Goal: Transaction & Acquisition: Purchase product/service

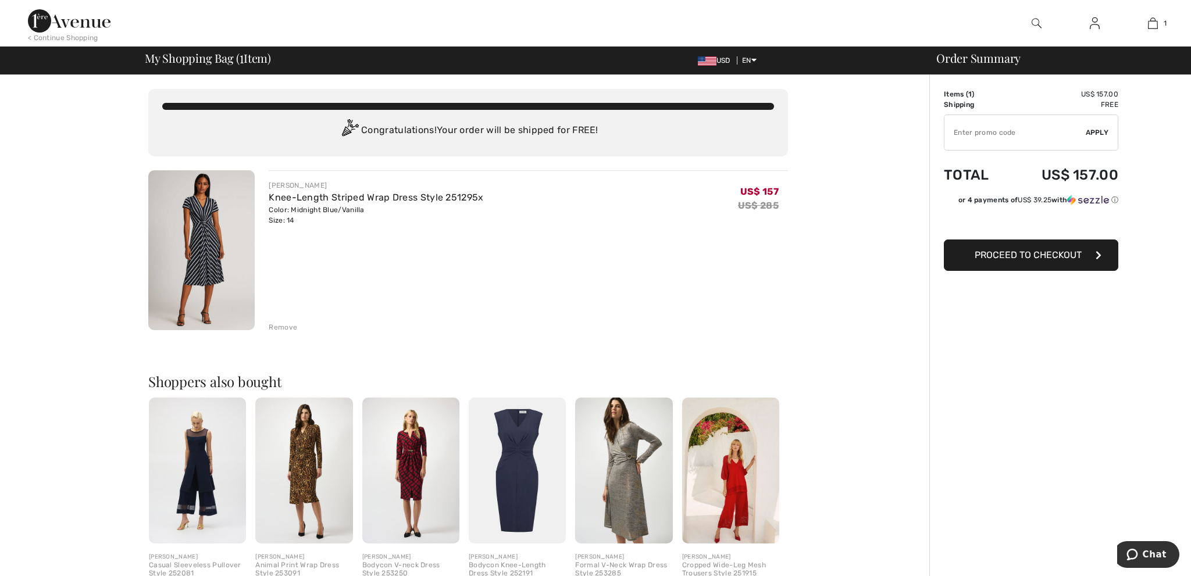
click at [961, 135] on input "TEXT" at bounding box center [1014, 132] width 141 height 35
type input "FLASH15"
click at [1091, 129] on span "Apply" at bounding box center [1097, 132] width 23 height 10
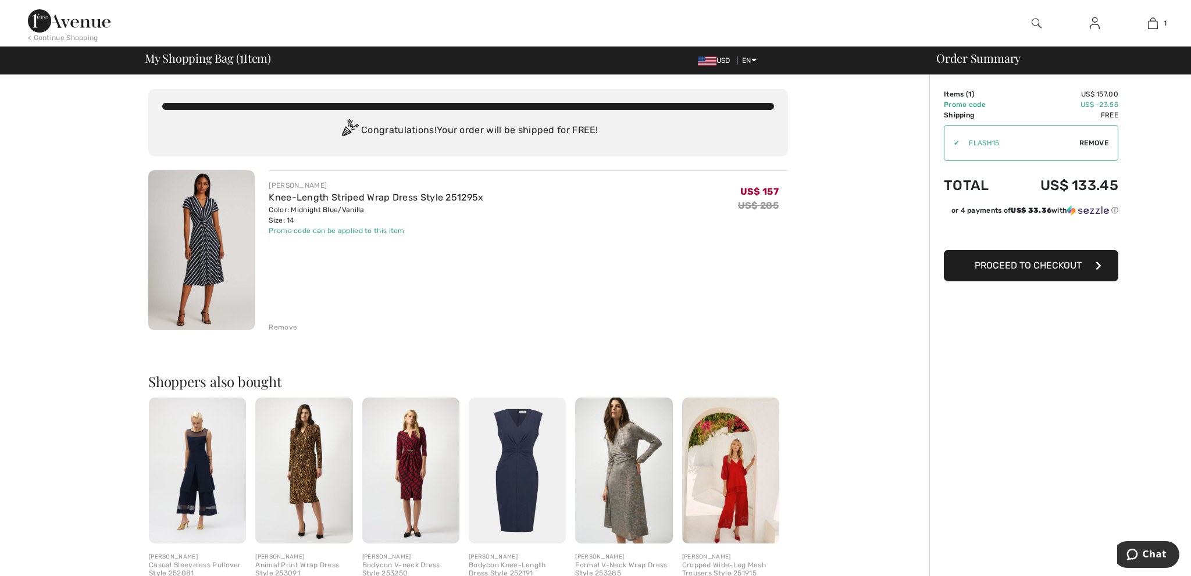
click at [1019, 267] on span "Proceed to Checkout" at bounding box center [1028, 265] width 107 height 11
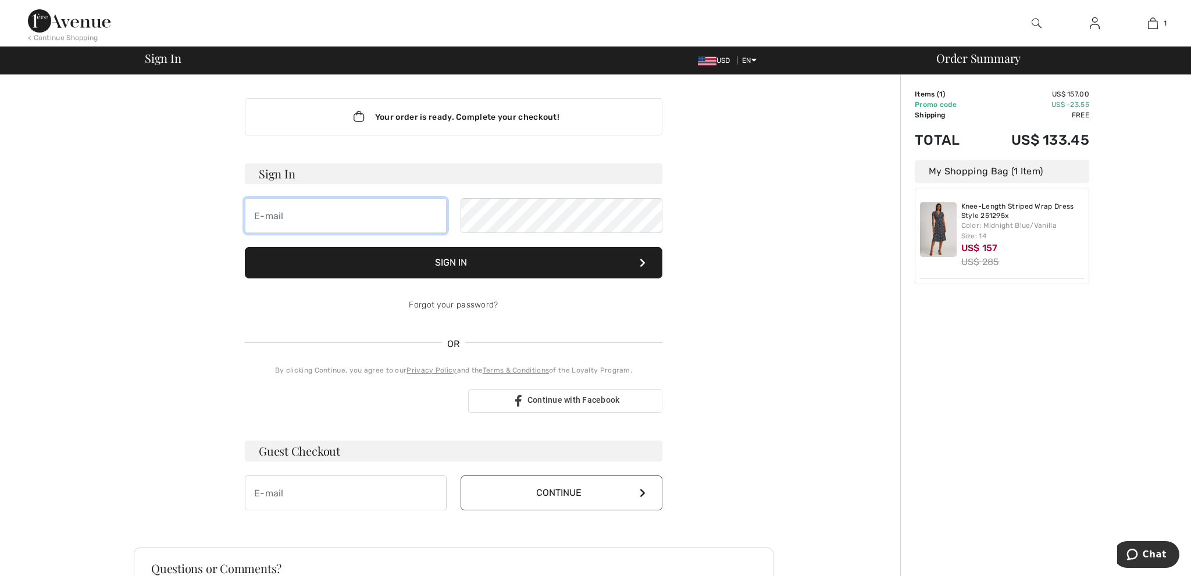
click at [286, 219] on input "email" at bounding box center [346, 215] width 202 height 35
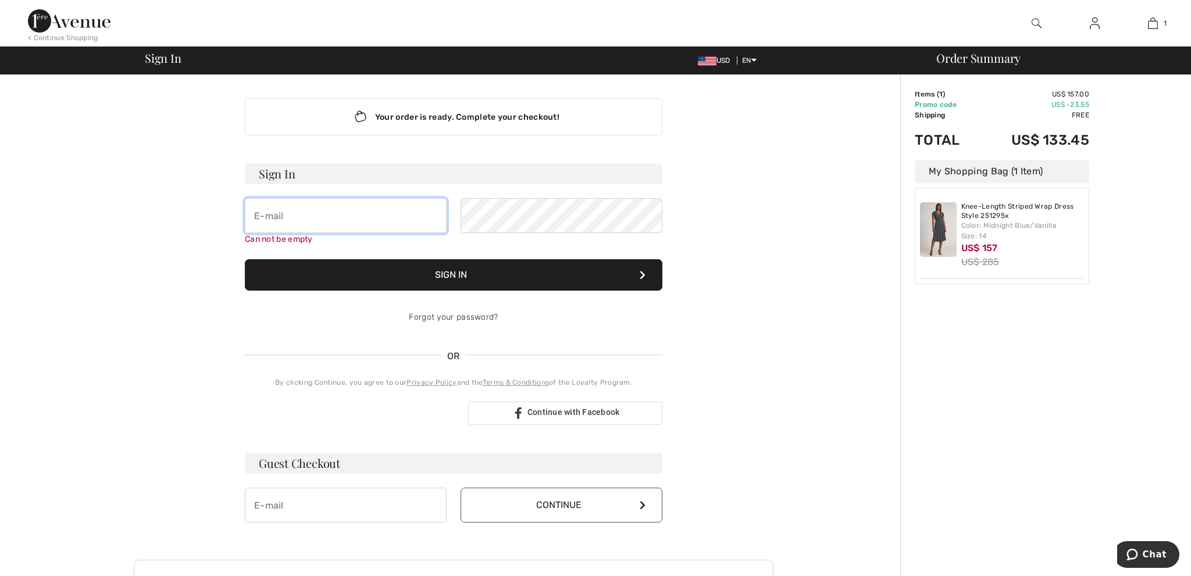
click at [294, 218] on input "email" at bounding box center [346, 215] width 202 height 35
type input "[EMAIL_ADDRESS][DOMAIN_NAME]"
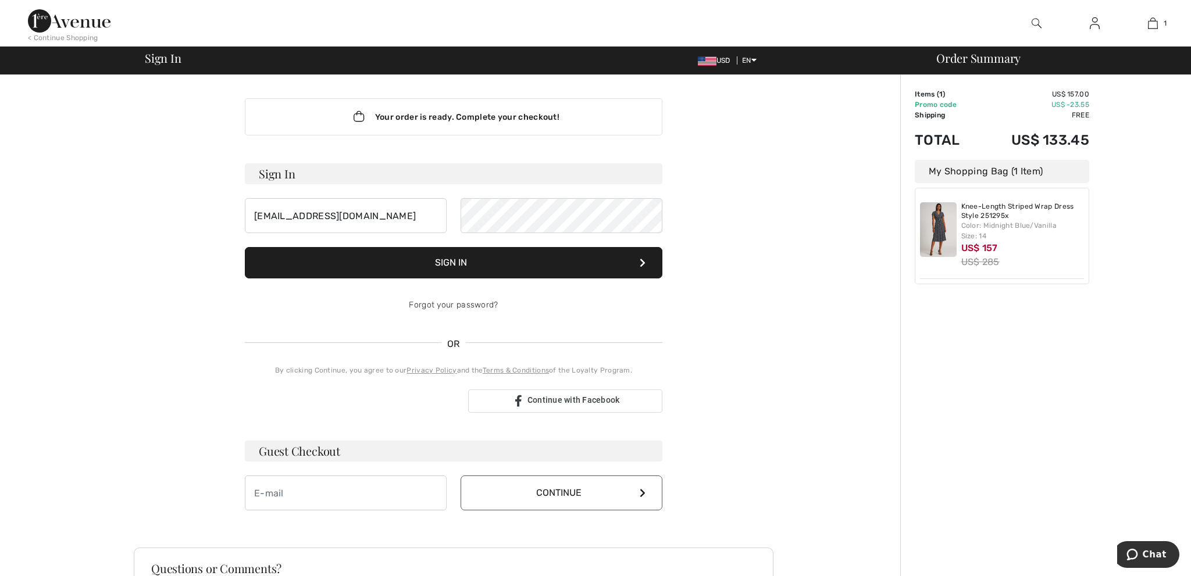
click at [778, 301] on div "Your order is ready. Complete your checkout! Sign In marianschutrumpf@hotmail.c…" at bounding box center [453, 408] width 893 height 666
drag, startPoint x: 399, startPoint y: 212, endPoint x: 204, endPoint y: 199, distance: 195.8
click at [245, 199] on input "[EMAIL_ADDRESS][DOMAIN_NAME]" at bounding box center [346, 215] width 202 height 35
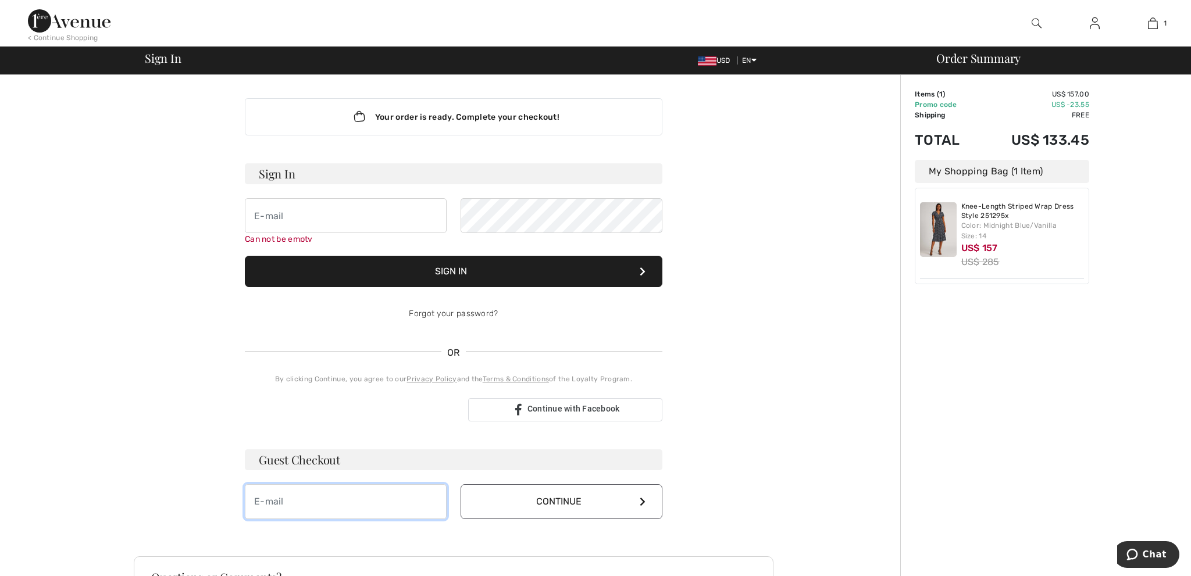
click at [296, 488] on input "email" at bounding box center [346, 501] width 202 height 35
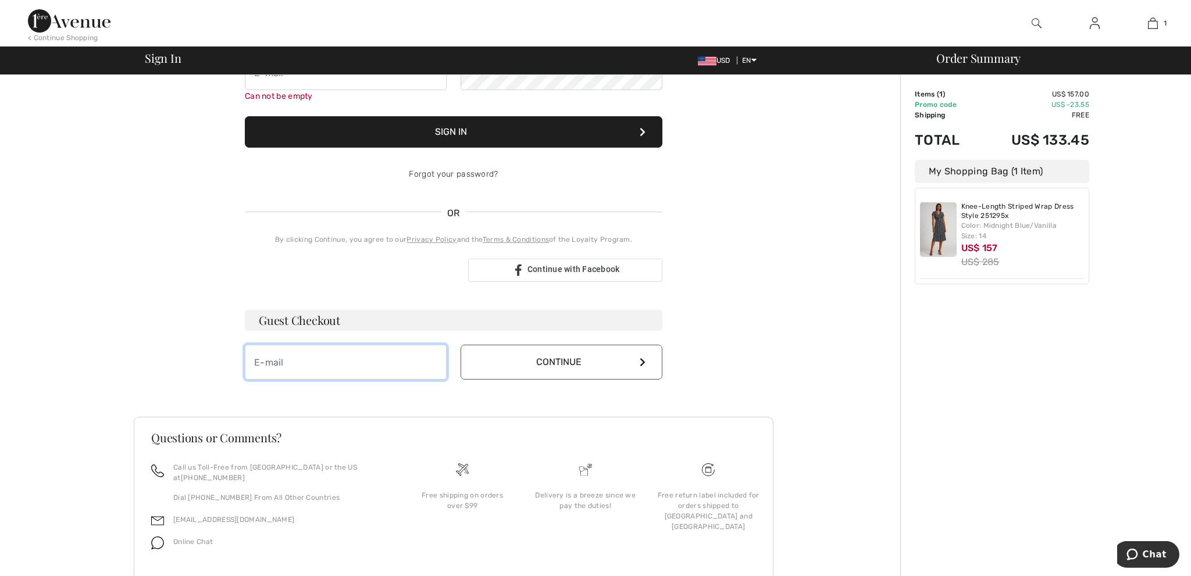
scroll to position [165, 0]
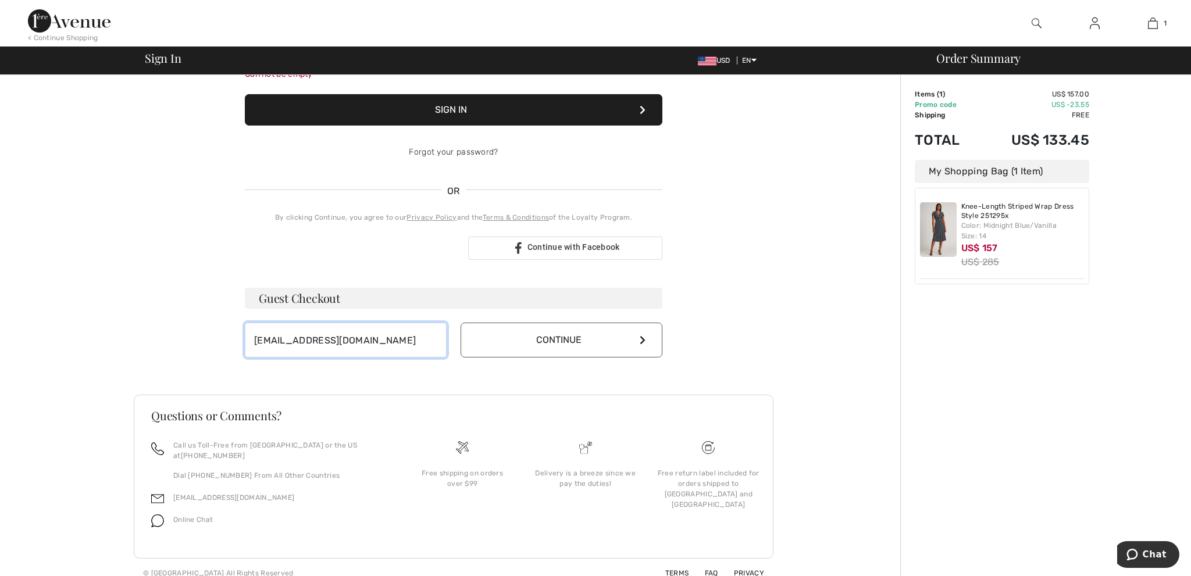
type input "[EMAIL_ADDRESS][DOMAIN_NAME]"
click at [554, 341] on button "Continue" at bounding box center [562, 340] width 202 height 35
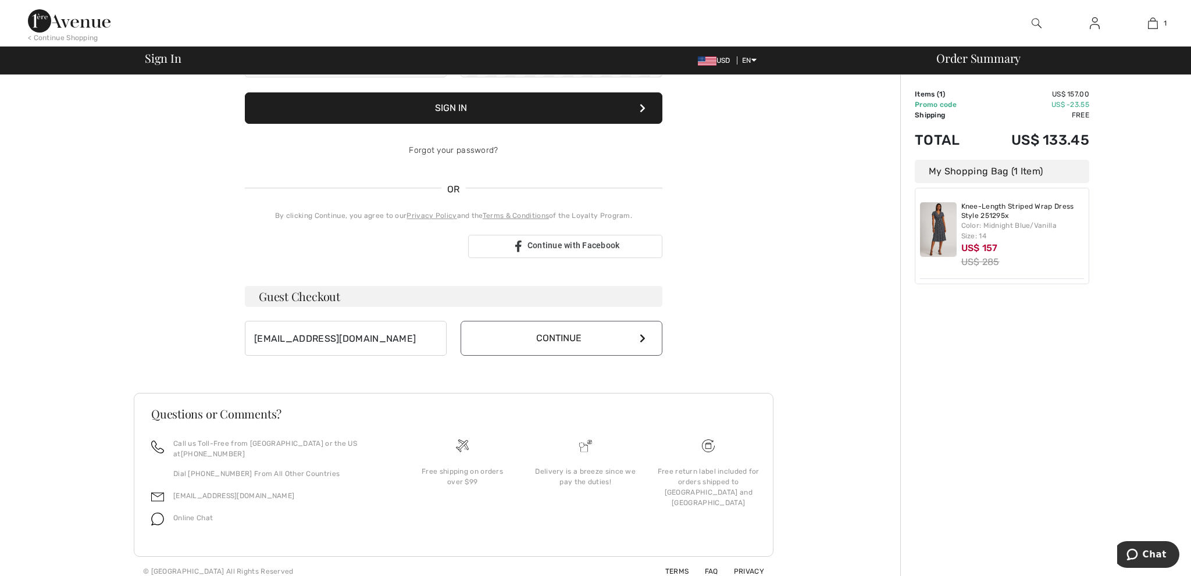
scroll to position [153, 0]
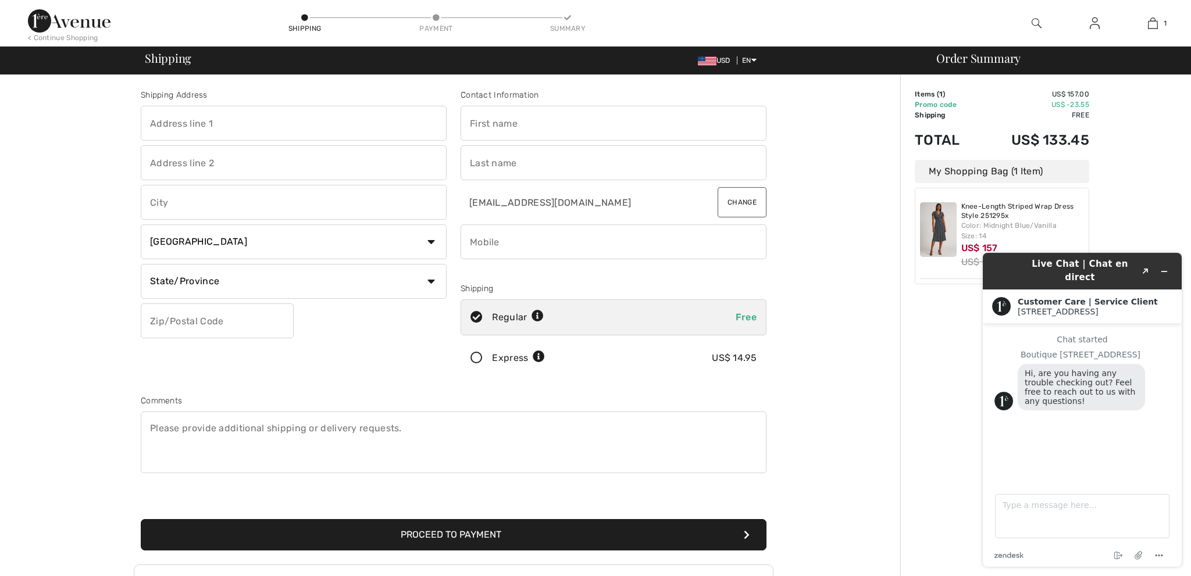
click at [226, 129] on input "text" at bounding box center [294, 123] width 306 height 35
click at [807, 225] on div "Shipping Address Country Canada United States Afghanistan Aland Islands Albania…" at bounding box center [453, 416] width 893 height 683
click at [169, 115] on input "text" at bounding box center [294, 123] width 306 height 35
type input "[STREET_ADDRESS]"
click at [160, 202] on input "text" at bounding box center [294, 202] width 306 height 35
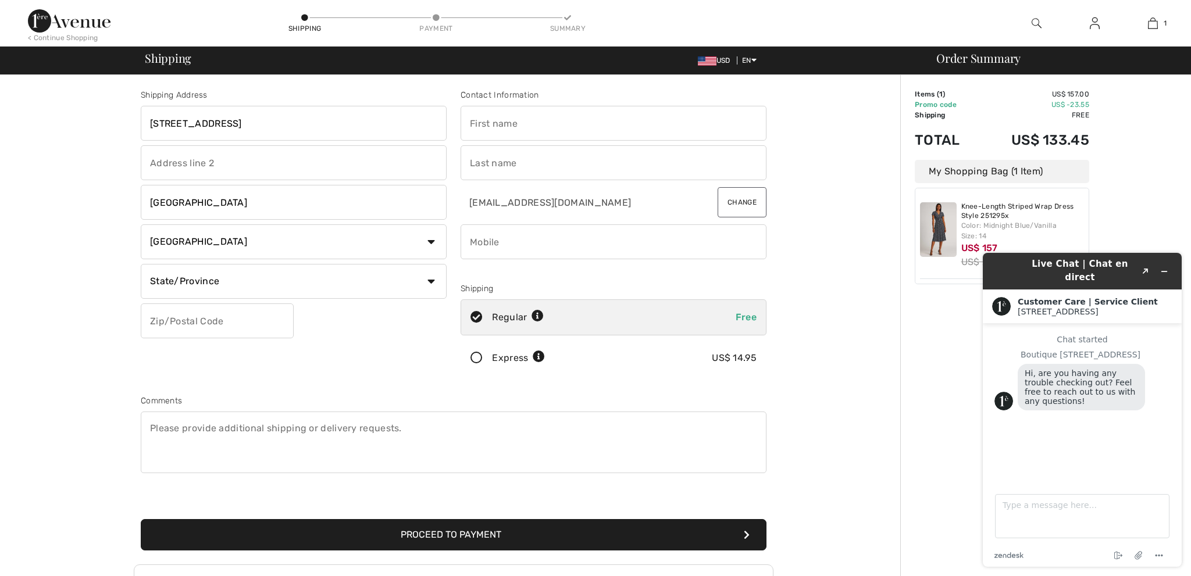
type input "[GEOGRAPHIC_DATA]"
click at [529, 384] on div "Shipping Address 4205 Crestwood Rd Richmond Country Canada United States Afghan…" at bounding box center [454, 313] width 640 height 504
click at [141, 224] on select "Country Canada United States Afghanistan Aland Islands Albania Algeria American…" at bounding box center [294, 241] width 306 height 35
select select "US"
click option "United States" at bounding box center [0, 0] width 0 height 0
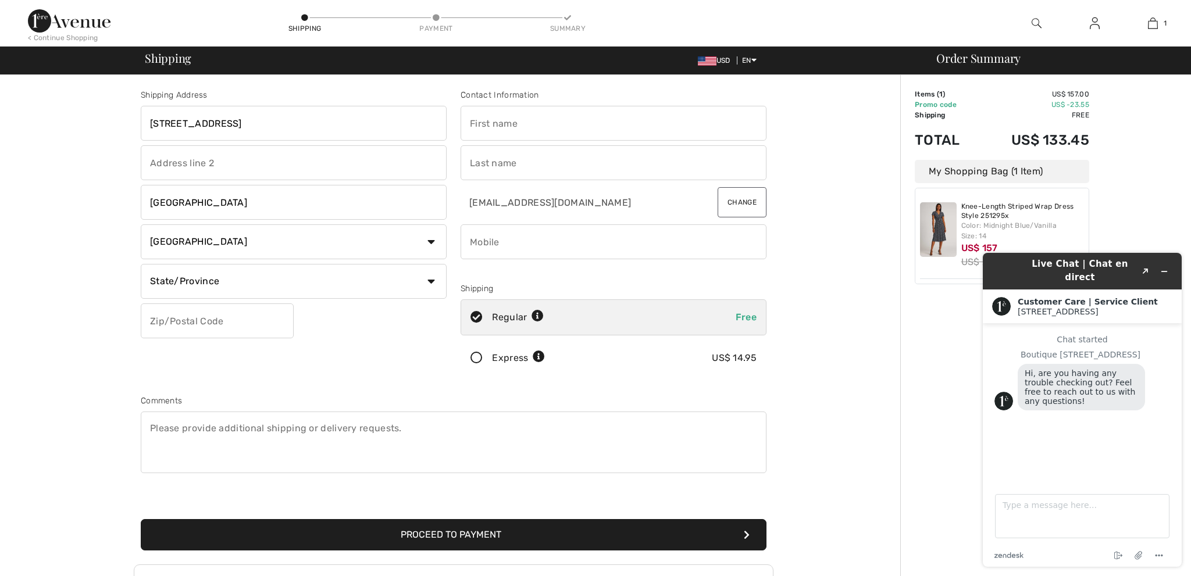
click at [141, 264] on select "State/Province Alabama Alaska American Samoa Arizona Arkansas California Colora…" at bounding box center [294, 281] width 306 height 35
select select "VA"
click option "Virginia" at bounding box center [0, 0] width 0 height 0
click at [250, 329] on input "text" at bounding box center [217, 321] width 153 height 35
type input "23227"
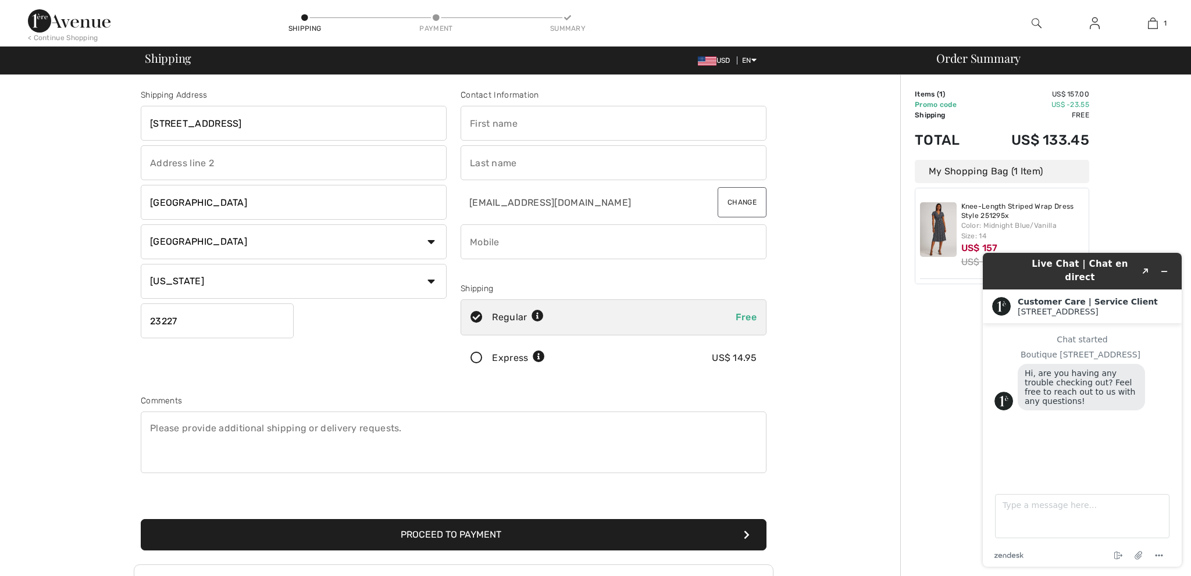
click at [479, 120] on input "text" at bounding box center [614, 123] width 306 height 35
type input "Marian W"
click at [475, 164] on input "text" at bounding box center [614, 162] width 306 height 35
type input "Schutrumpf"
click at [816, 180] on div "Shipping Address 4205 Crestwood Rd Richmond Country Canada United States Afghan…" at bounding box center [453, 416] width 893 height 683
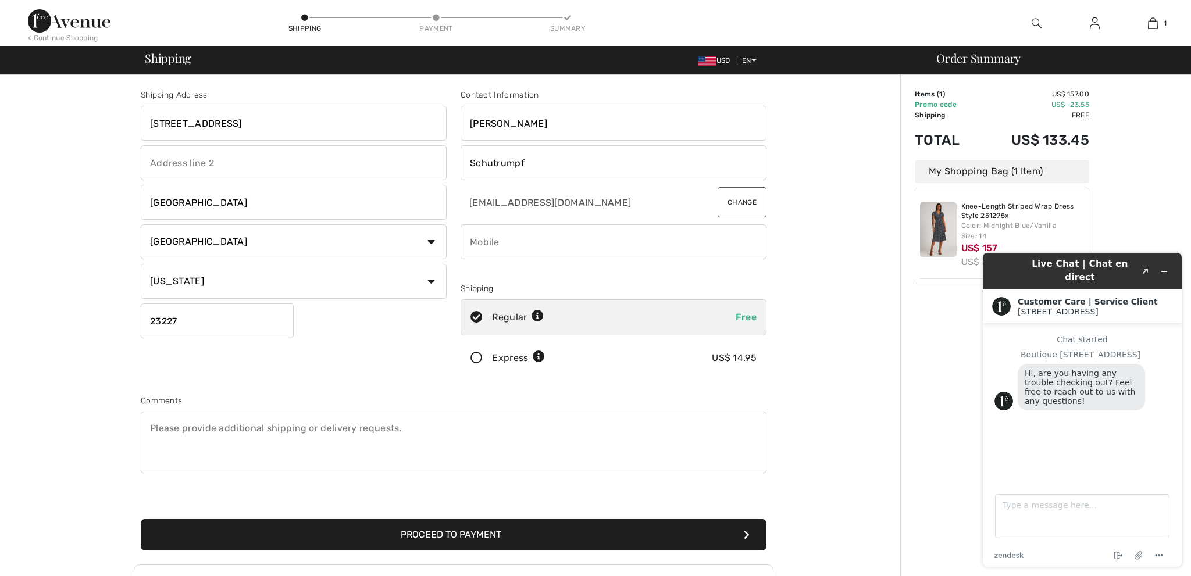
click at [487, 245] on input "phone" at bounding box center [614, 241] width 306 height 35
type input "8049947918"
click at [699, 397] on div "Comments" at bounding box center [454, 401] width 626 height 12
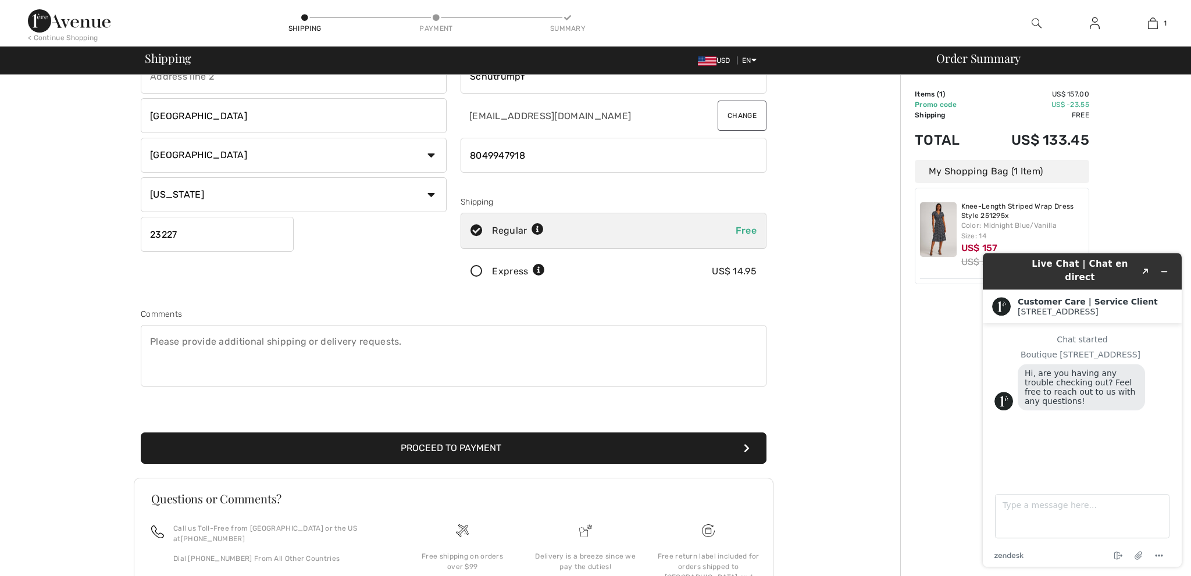
scroll to position [167, 0]
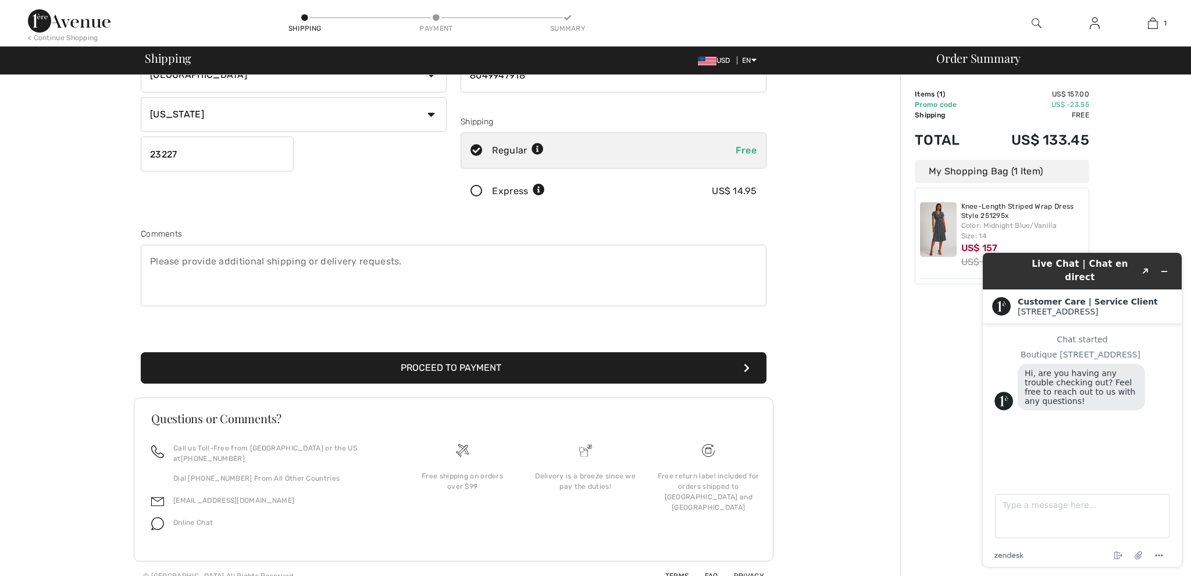
click at [462, 366] on button "Proceed to Payment" at bounding box center [454, 367] width 626 height 31
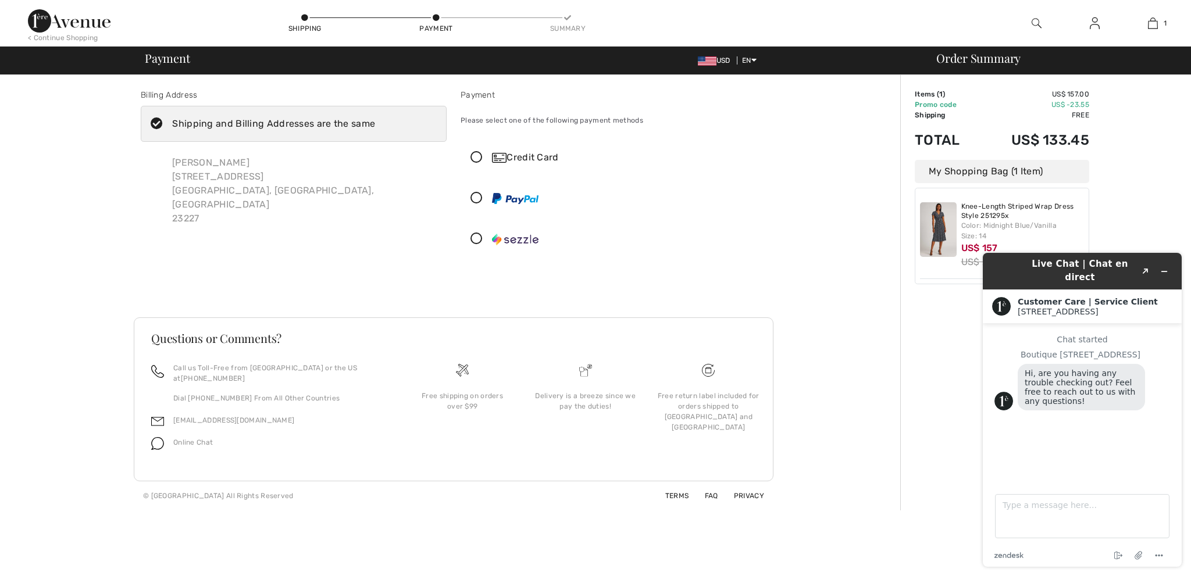
click at [478, 155] on icon at bounding box center [476, 158] width 31 height 12
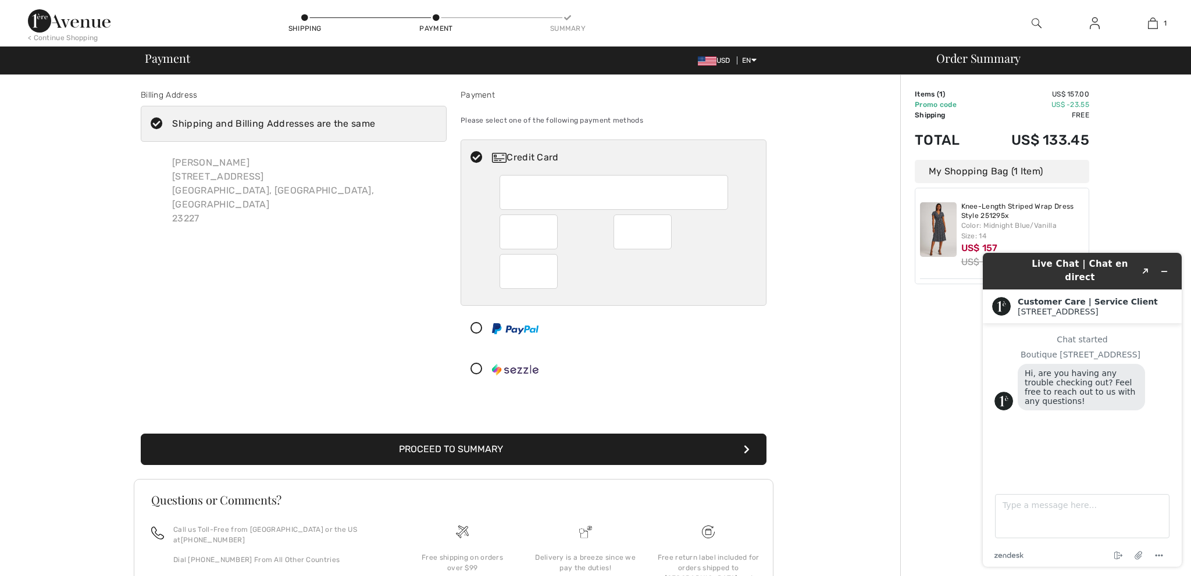
click at [527, 178] on div at bounding box center [614, 192] width 229 height 35
click at [629, 273] on div at bounding box center [614, 271] width 229 height 35
click at [597, 340] on div at bounding box center [608, 328] width 295 height 35
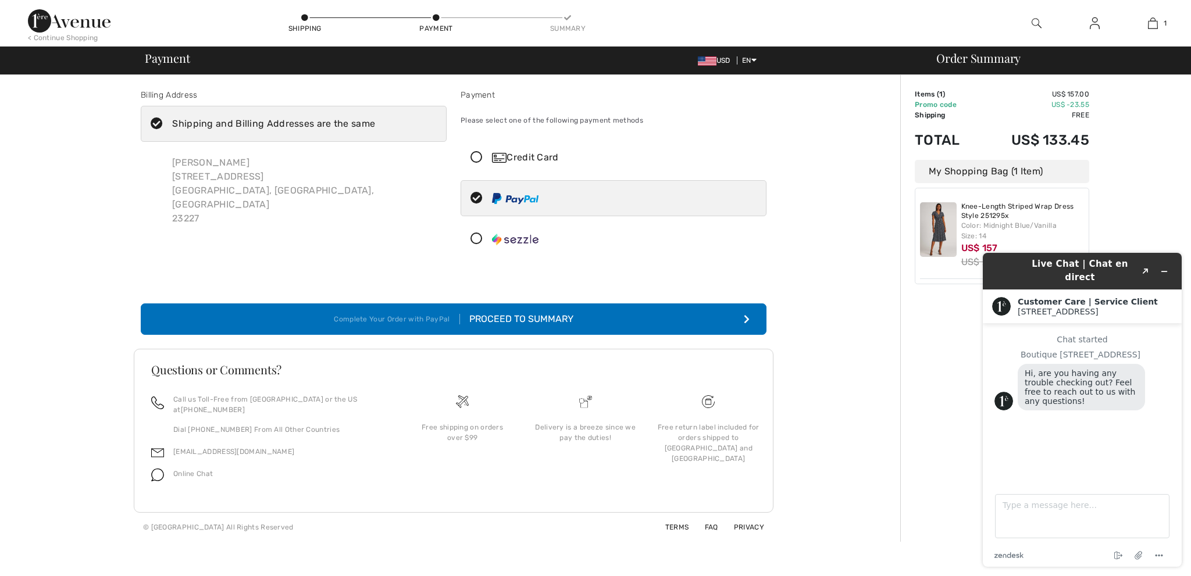
click at [925, 455] on div "Order Summary Details Items ( 1 ) US$ 157.00 Promo code US$ -23.55 Shipping Fre…" at bounding box center [1045, 308] width 291 height 467
click at [1164, 267] on icon "Minimize widget" at bounding box center [1164, 271] width 8 height 8
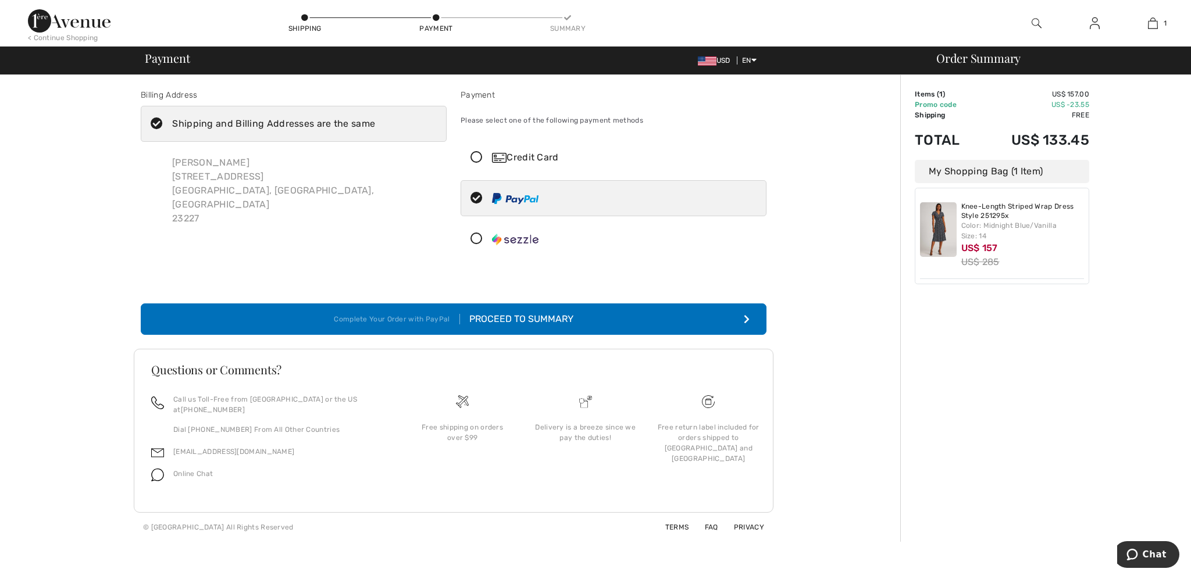
click at [554, 319] on div "Proceed to Summary" at bounding box center [516, 319] width 113 height 14
click at [477, 156] on icon at bounding box center [476, 158] width 31 height 12
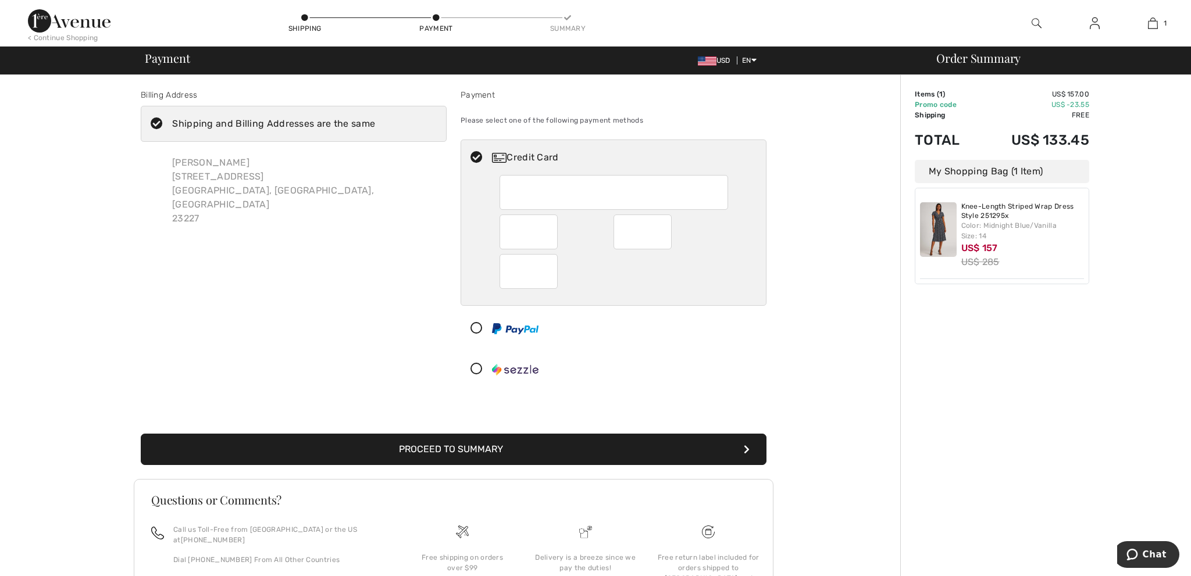
click at [643, 281] on div at bounding box center [614, 271] width 229 height 35
click at [630, 376] on div at bounding box center [608, 369] width 295 height 35
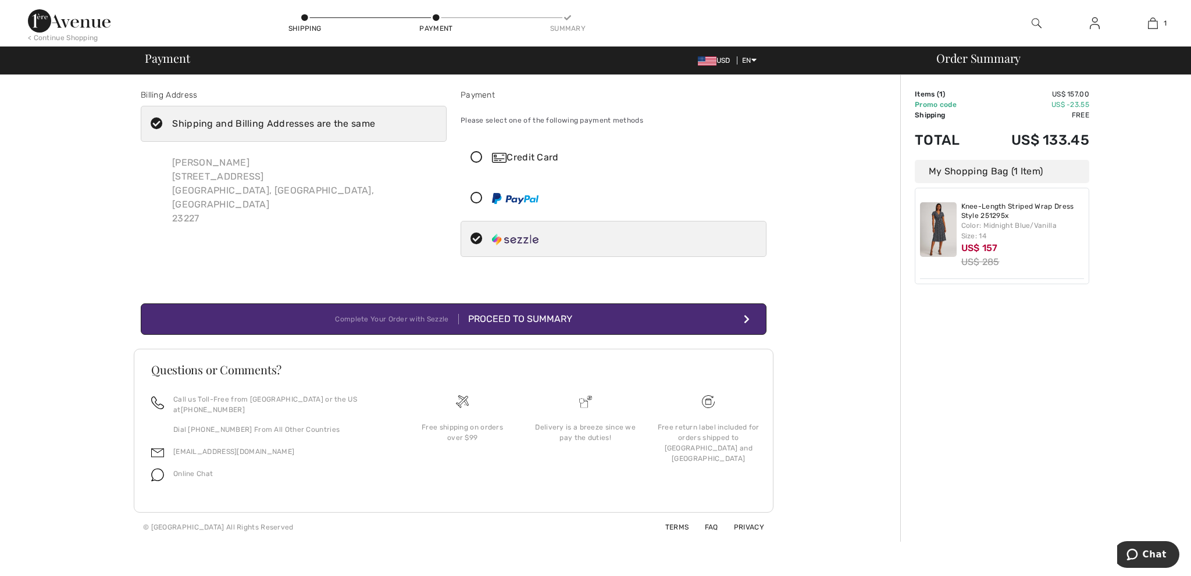
click at [473, 155] on icon at bounding box center [476, 158] width 31 height 12
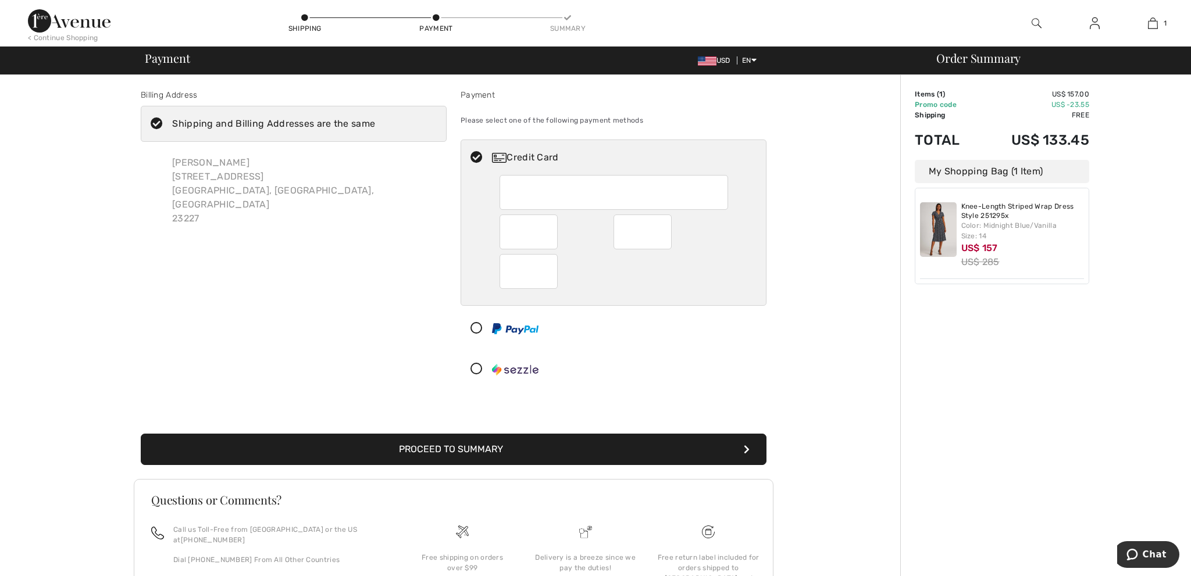
click at [466, 450] on button "Proceed to Summary" at bounding box center [454, 449] width 626 height 31
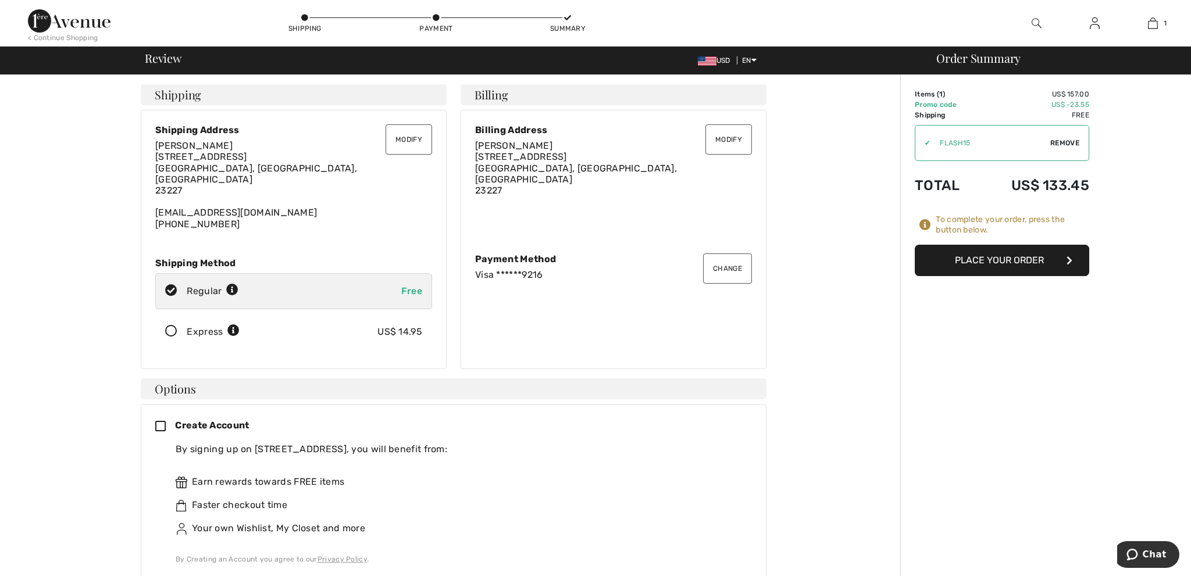
click at [988, 260] on button "Place Your Order" at bounding box center [1002, 260] width 174 height 31
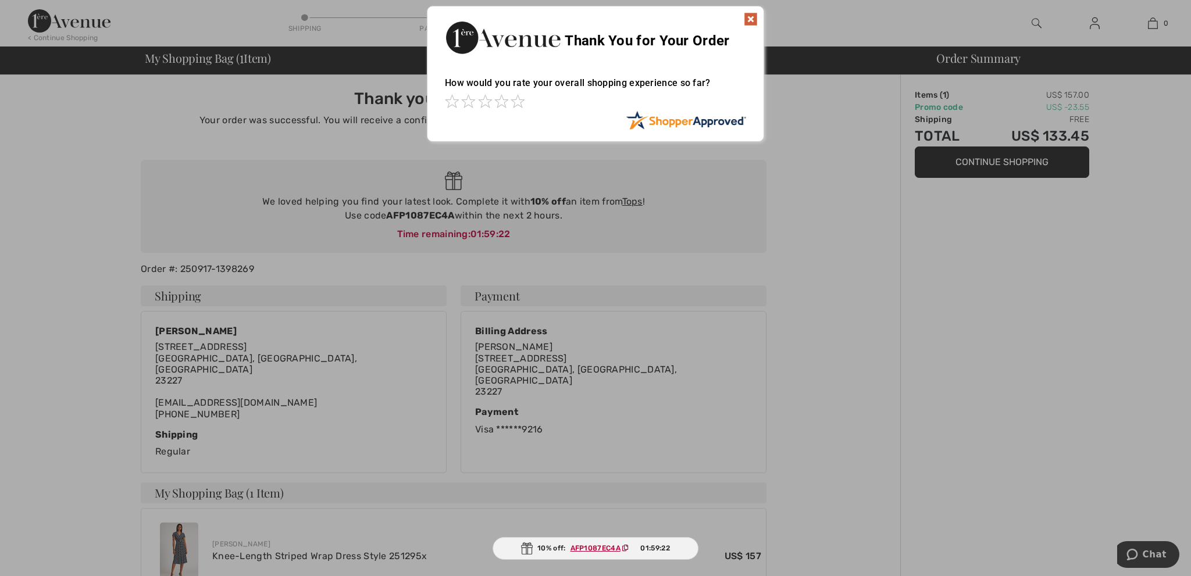
click at [751, 16] on img at bounding box center [751, 19] width 14 height 14
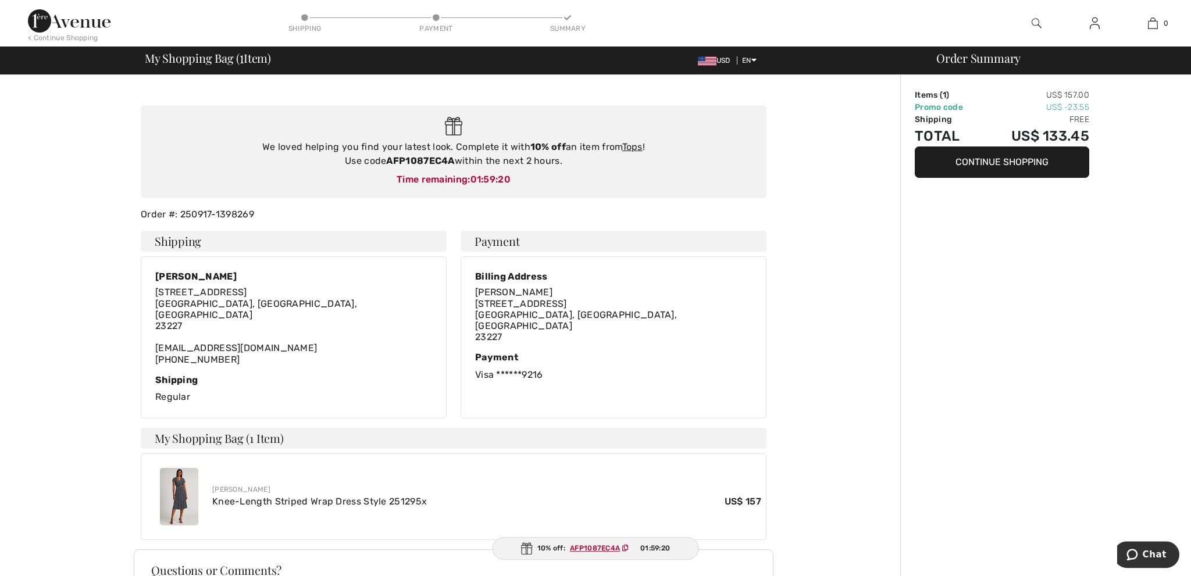
scroll to position [198, 0]
